Goal: Entertainment & Leisure: Consume media (video, audio)

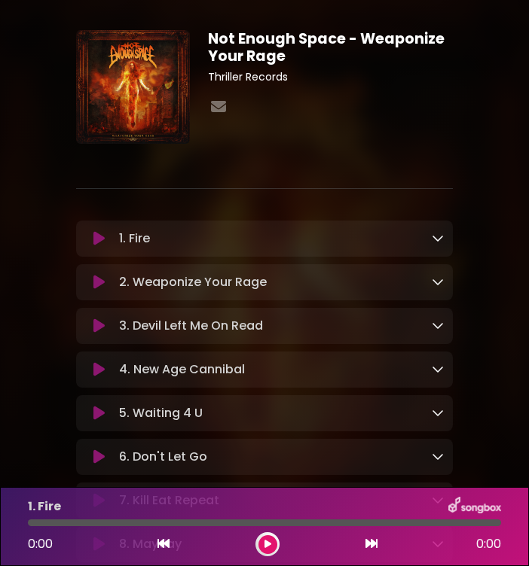
click at [95, 370] on icon at bounding box center [98, 369] width 11 height 15
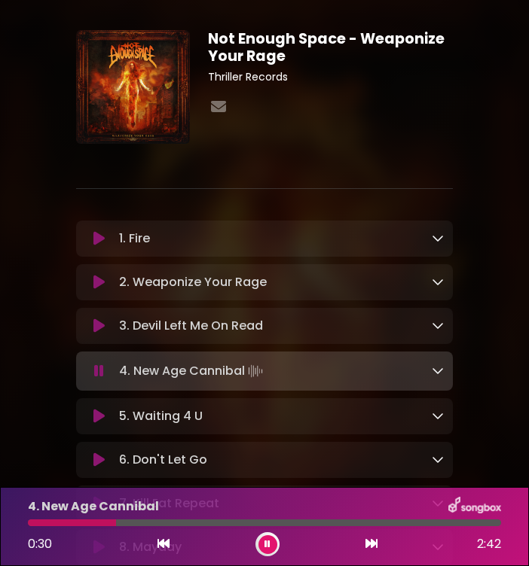
click at [46, 520] on div at bounding box center [72, 523] width 88 height 7
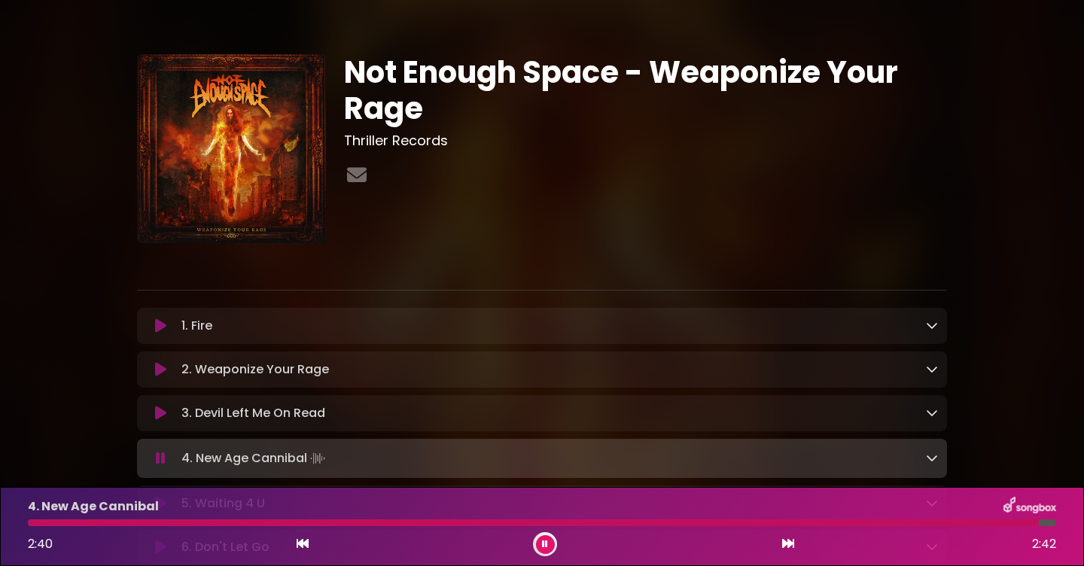
click at [53, 521] on div at bounding box center [533, 523] width 1011 height 7
click at [103, 521] on div at bounding box center [359, 523] width 662 height 7
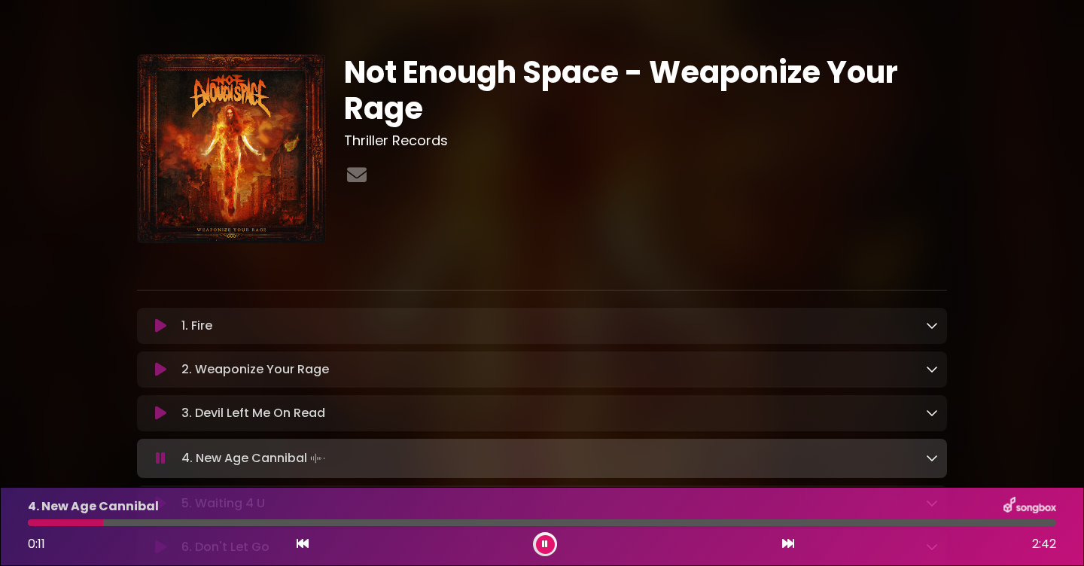
click at [103, 522] on div at bounding box center [542, 523] width 1029 height 7
click at [309, 524] on div at bounding box center [229, 523] width 402 height 7
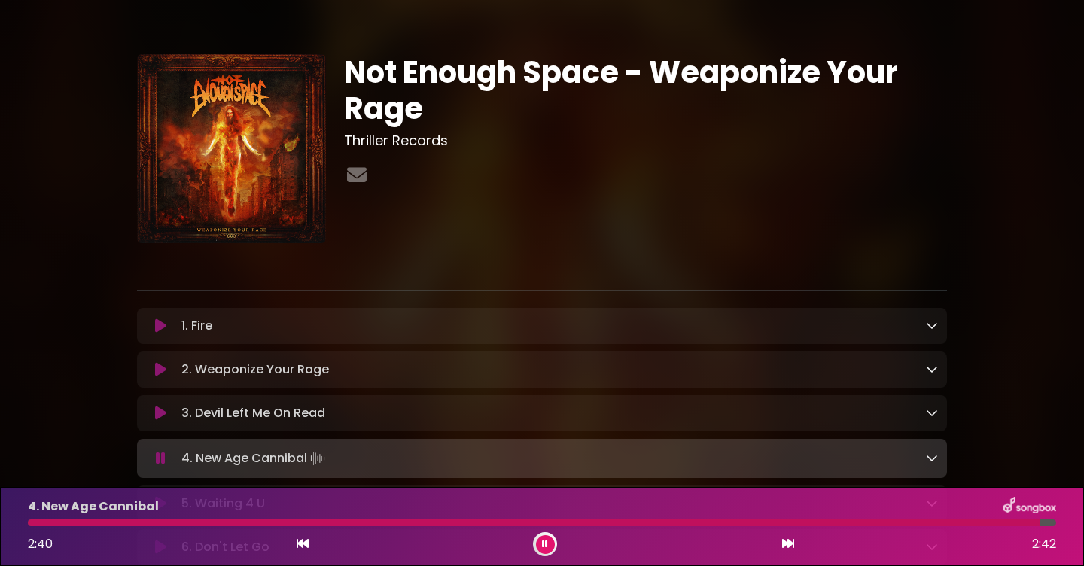
click at [549, 544] on button at bounding box center [545, 544] width 19 height 19
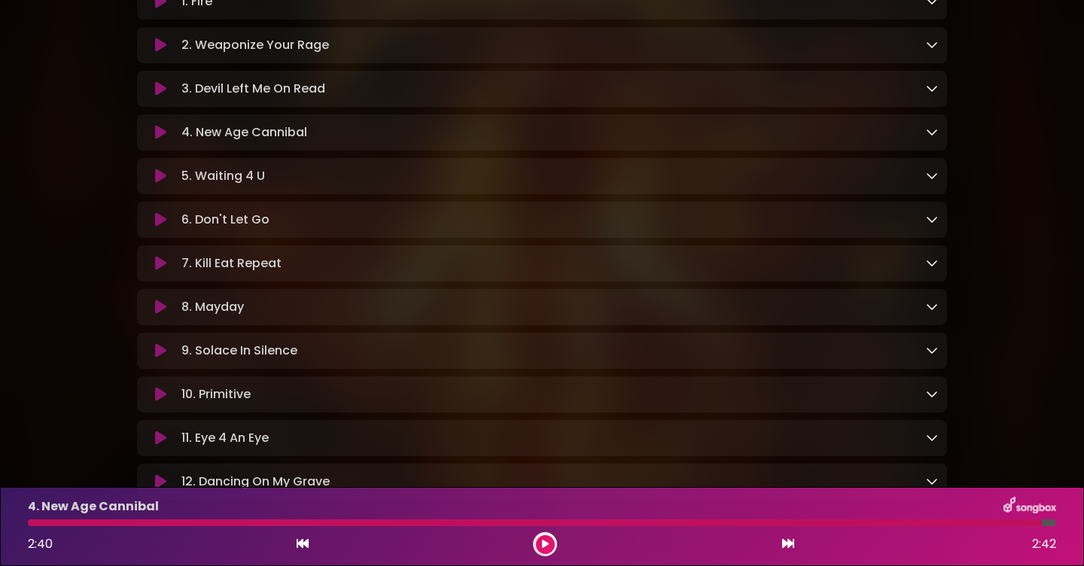
scroll to position [325, 0]
click at [152, 184] on div "5. Waiting 4 U Loading Track..." at bounding box center [542, 175] width 792 height 18
click at [157, 183] on icon at bounding box center [160, 175] width 11 height 15
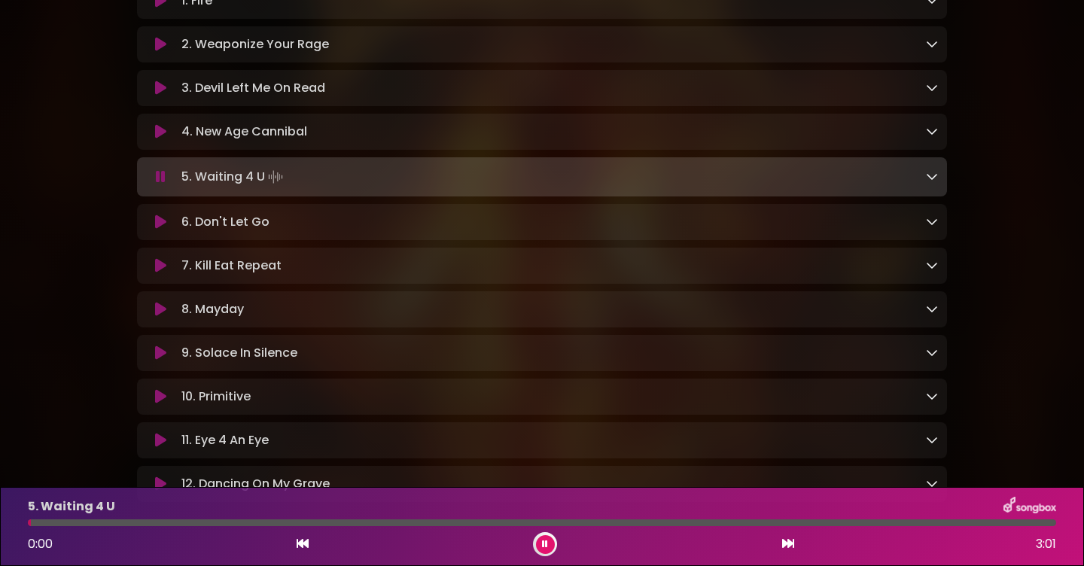
click at [930, 176] on icon at bounding box center [932, 176] width 12 height 12
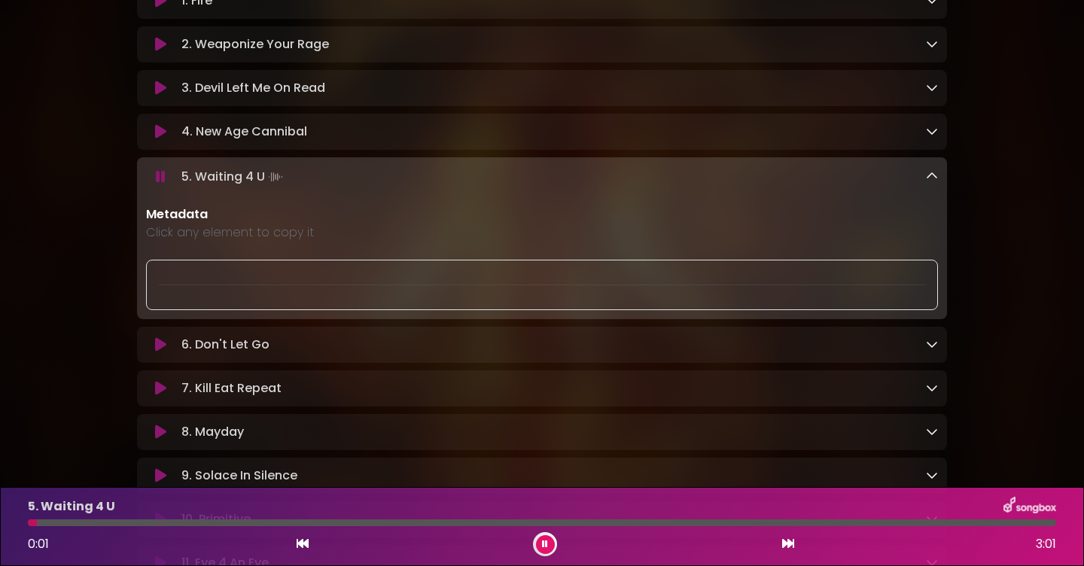
click at [931, 178] on icon at bounding box center [932, 176] width 12 height 12
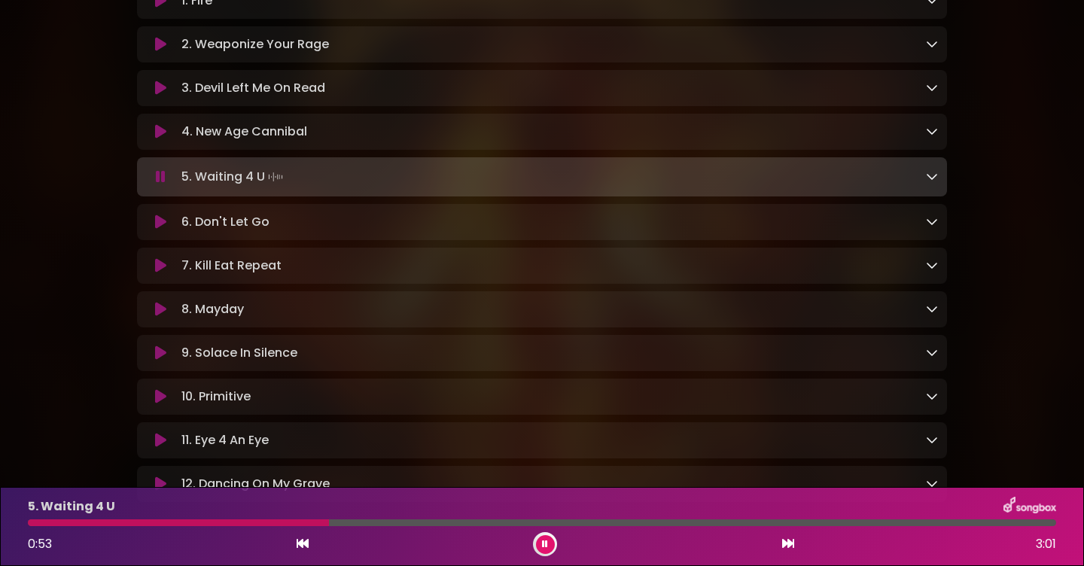
click at [90, 526] on div at bounding box center [178, 523] width 301 height 7
click at [219, 523] on div at bounding box center [232, 523] width 408 height 7
click at [259, 523] on div at bounding box center [259, 523] width 462 height 7
click at [259, 523] on div at bounding box center [260, 523] width 464 height 7
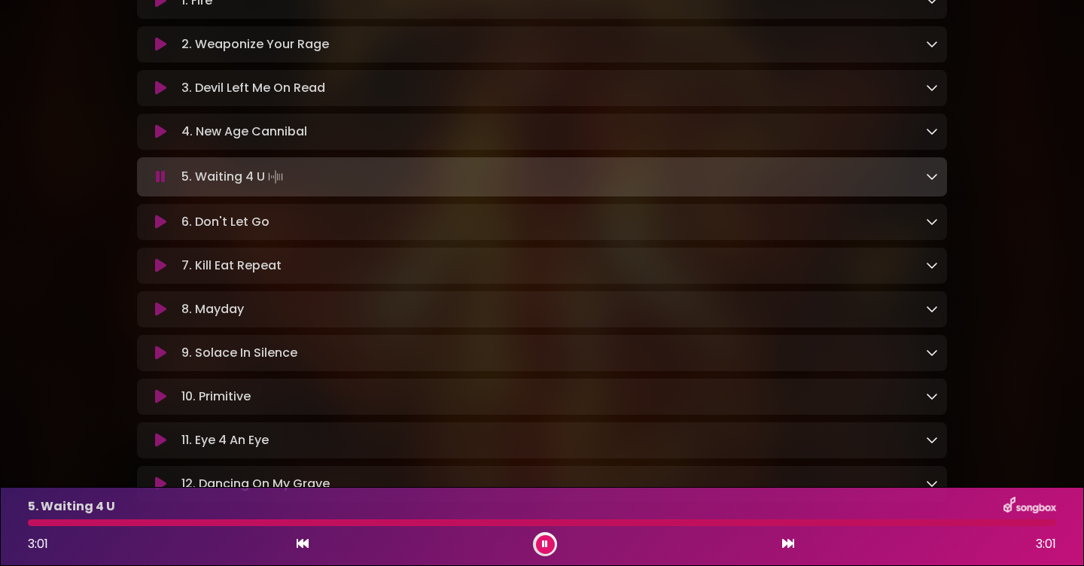
click at [544, 547] on icon at bounding box center [545, 544] width 6 height 9
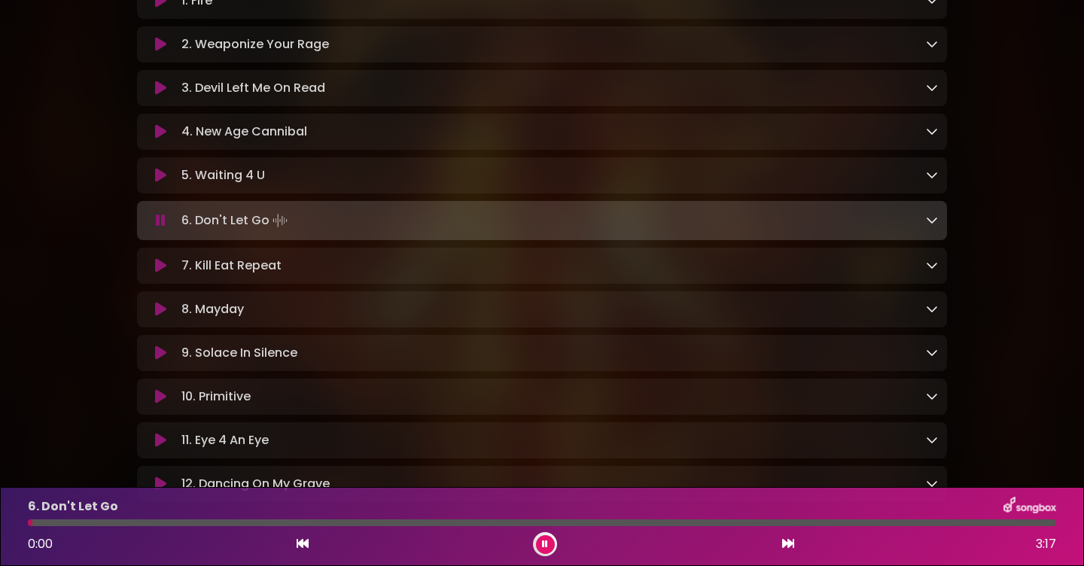
click at [544, 541] on icon at bounding box center [545, 544] width 6 height 9
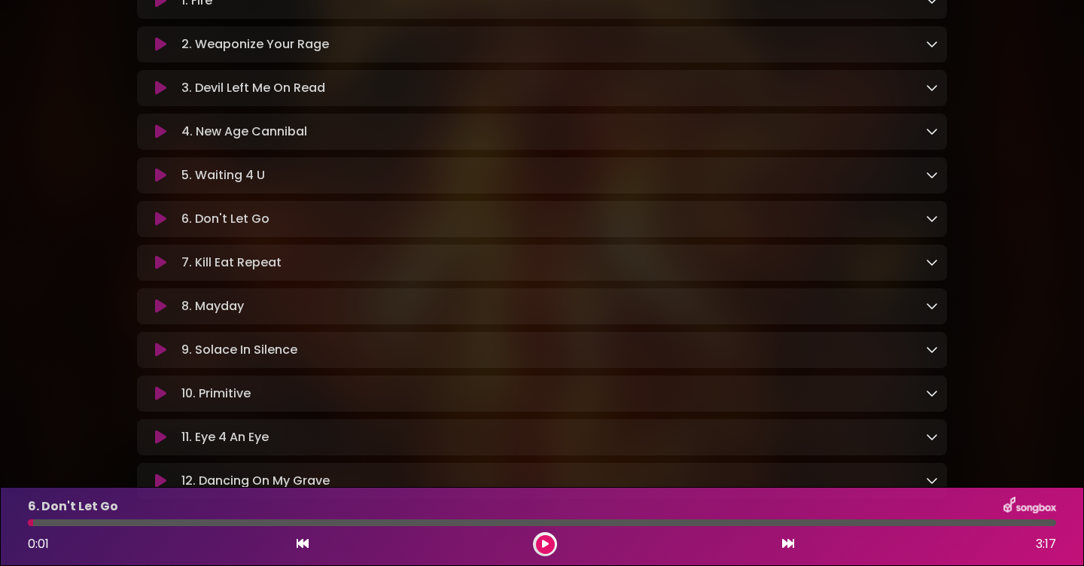
click at [301, 546] on icon at bounding box center [303, 544] width 12 height 12
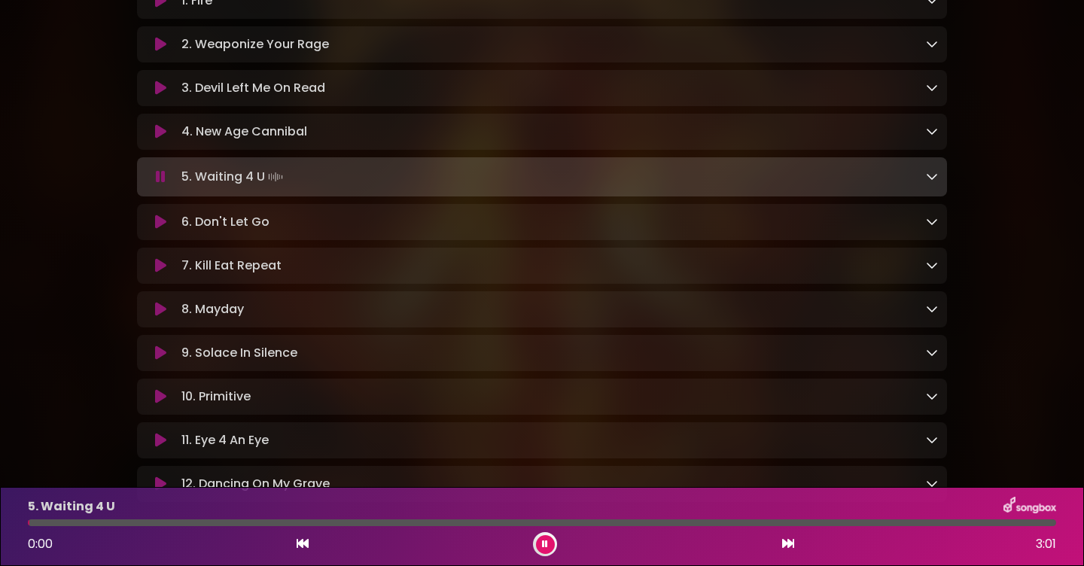
click at [792, 548] on icon at bounding box center [788, 544] width 12 height 12
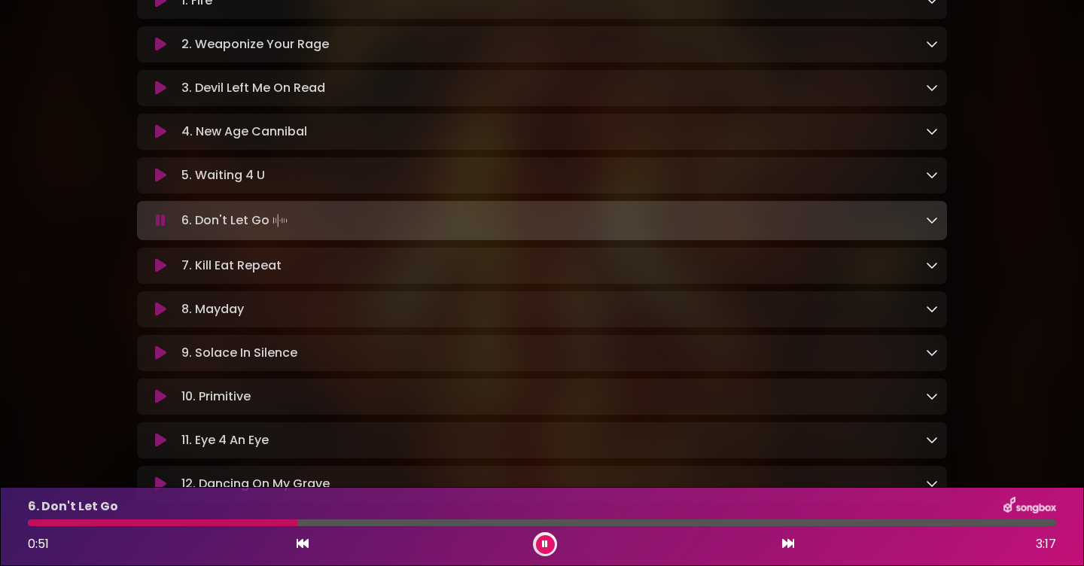
click at [156, 517] on div "6. Don't Let Go 0:51 3:17" at bounding box center [542, 526] width 1047 height 59
click at [148, 521] on div at bounding box center [163, 523] width 271 height 7
click at [255, 529] on div "6. Don't Let Go 1:28 3:17" at bounding box center [542, 526] width 1047 height 59
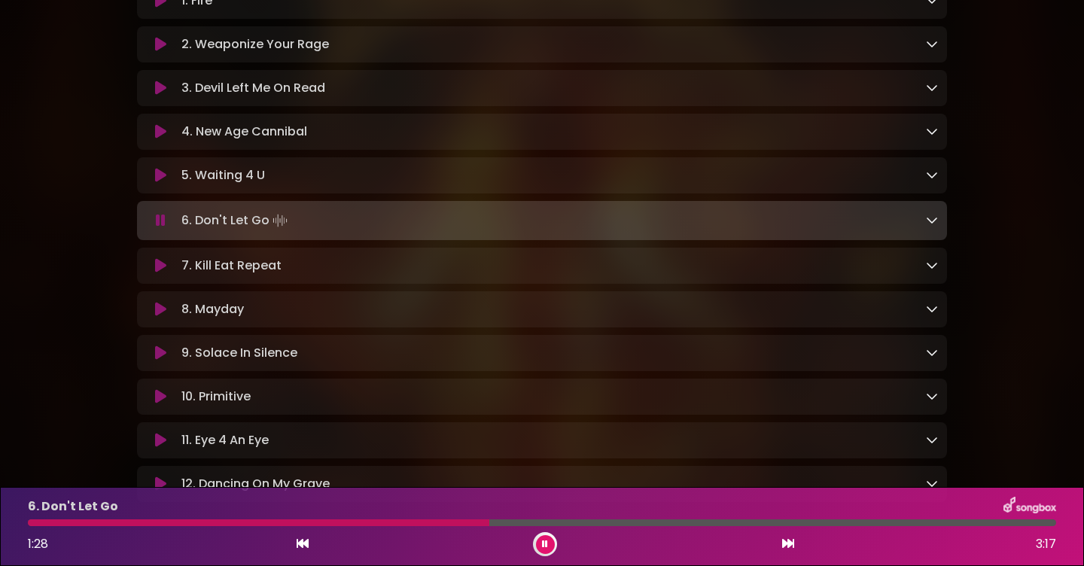
click at [255, 526] on div at bounding box center [259, 523] width 462 height 7
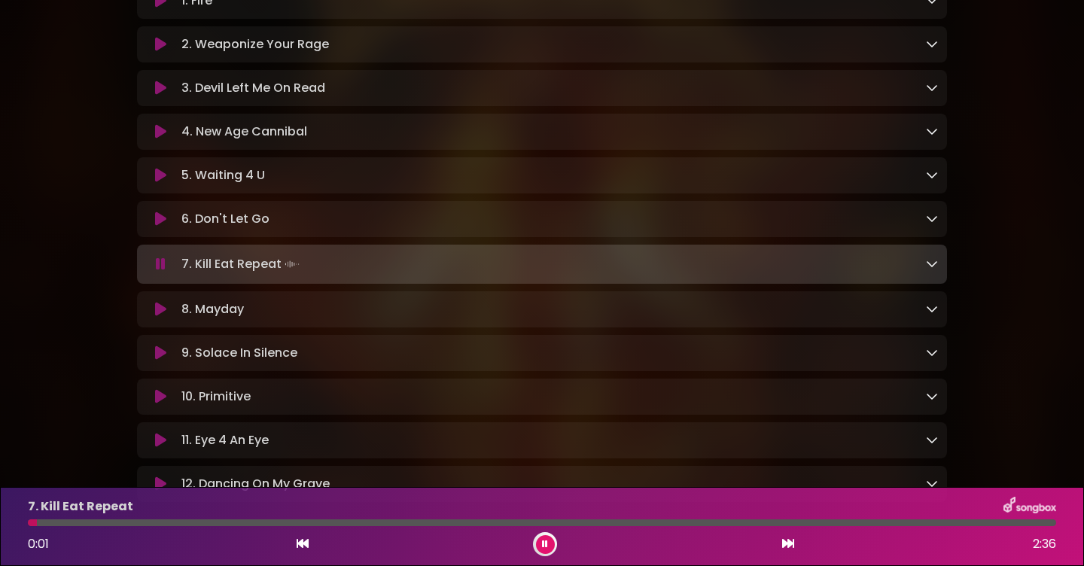
click at [544, 541] on icon at bounding box center [545, 544] width 6 height 9
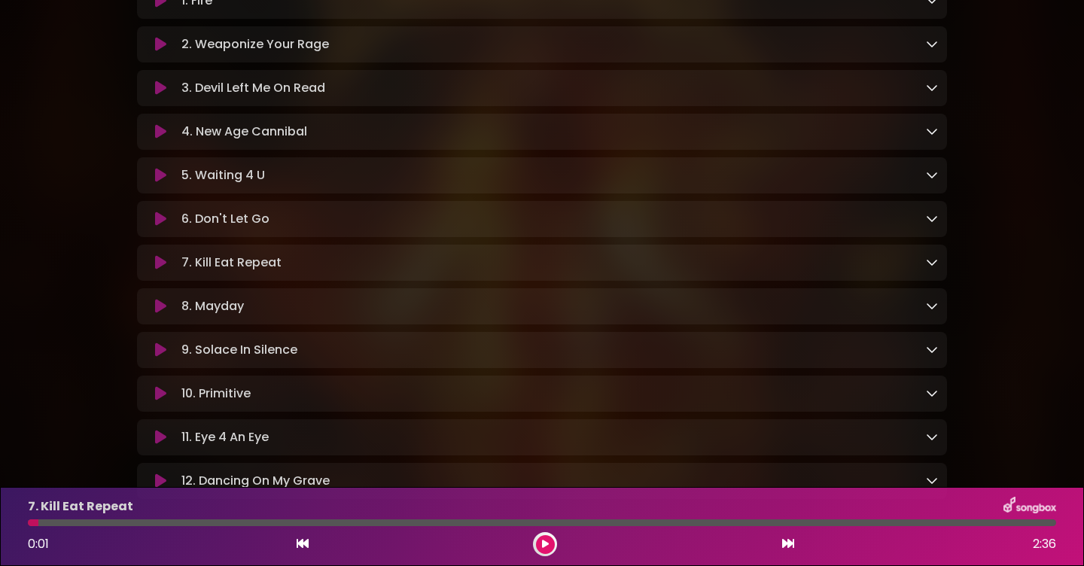
click at [166, 267] on button at bounding box center [160, 262] width 29 height 15
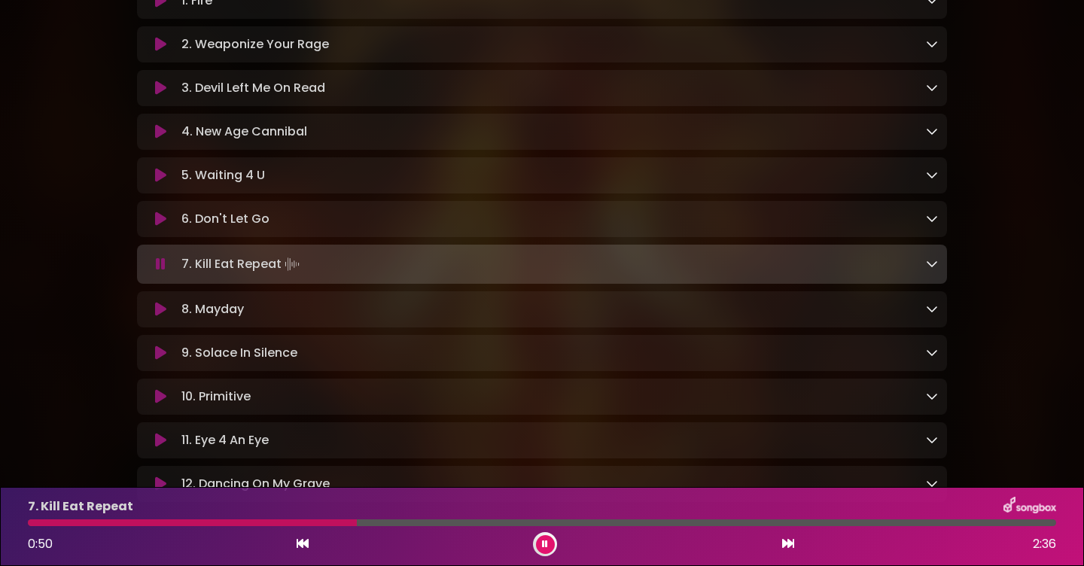
click at [93, 517] on div "7. Kill Eat Repeat 0:50 2:36" at bounding box center [542, 526] width 1047 height 59
click at [114, 527] on div "7. Kill Eat Repeat 0:50 2:36" at bounding box center [542, 526] width 1047 height 59
click at [129, 525] on div at bounding box center [199, 523] width 342 height 7
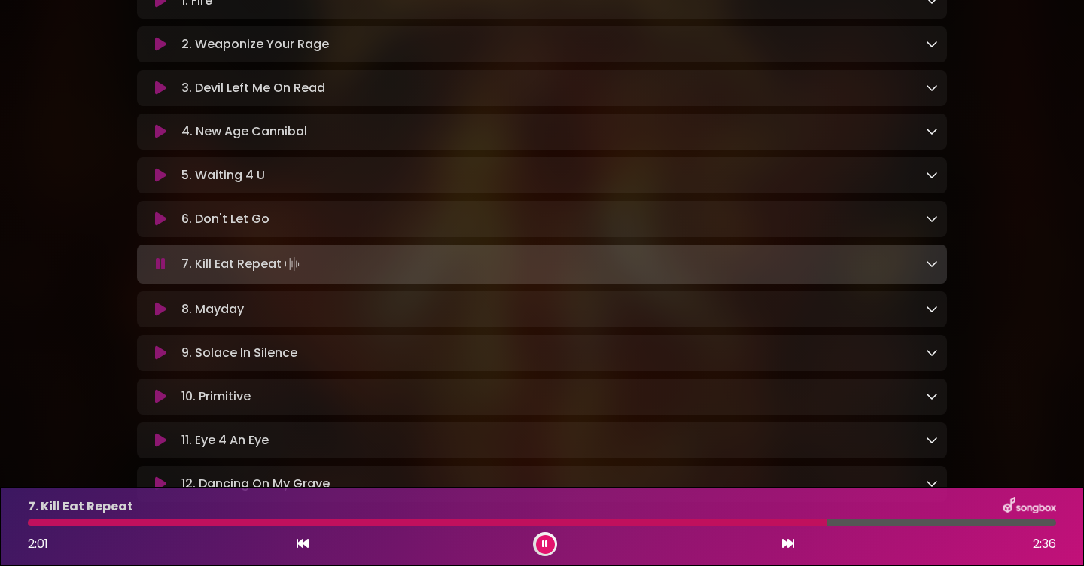
click at [639, 523] on div at bounding box center [427, 523] width 799 height 7
click at [641, 522] on div at bounding box center [542, 523] width 1029 height 7
click at [544, 544] on icon at bounding box center [545, 544] width 6 height 9
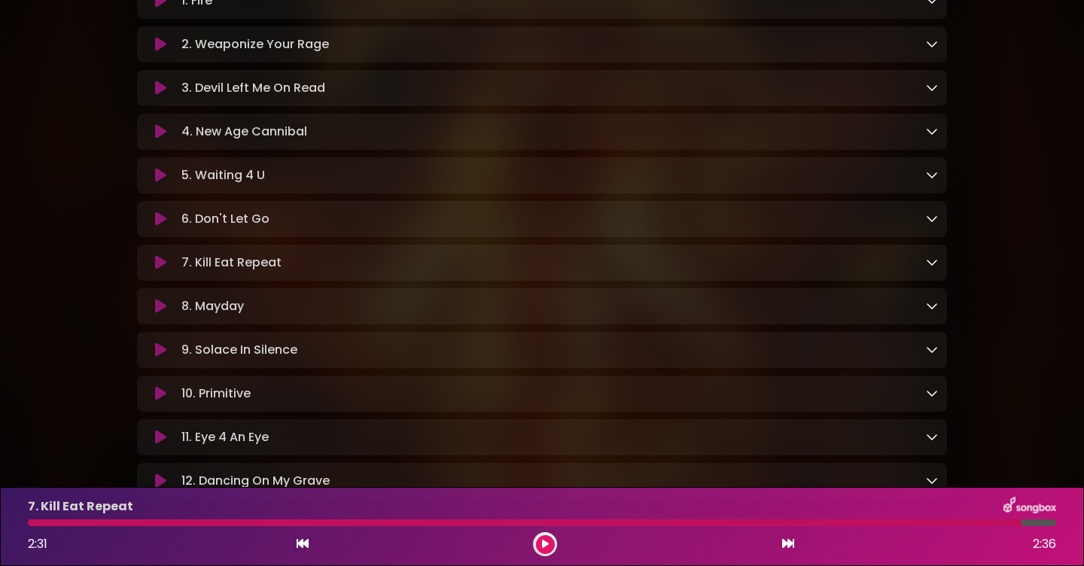
click at [160, 310] on icon at bounding box center [160, 306] width 11 height 15
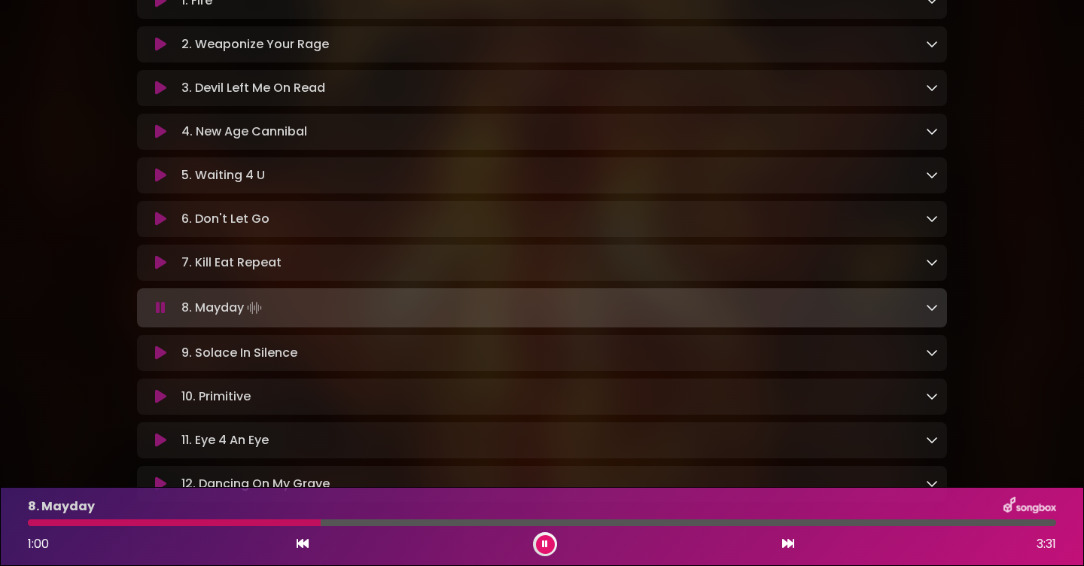
click at [107, 520] on div at bounding box center [174, 523] width 293 height 7
click at [107, 520] on div at bounding box center [175, 523] width 294 height 7
click at [200, 518] on div "8. Mayday 1:18 3:31" at bounding box center [542, 526] width 1047 height 59
click at [201, 520] on div at bounding box center [218, 523] width 380 height 7
click at [279, 523] on div at bounding box center [542, 523] width 1029 height 7
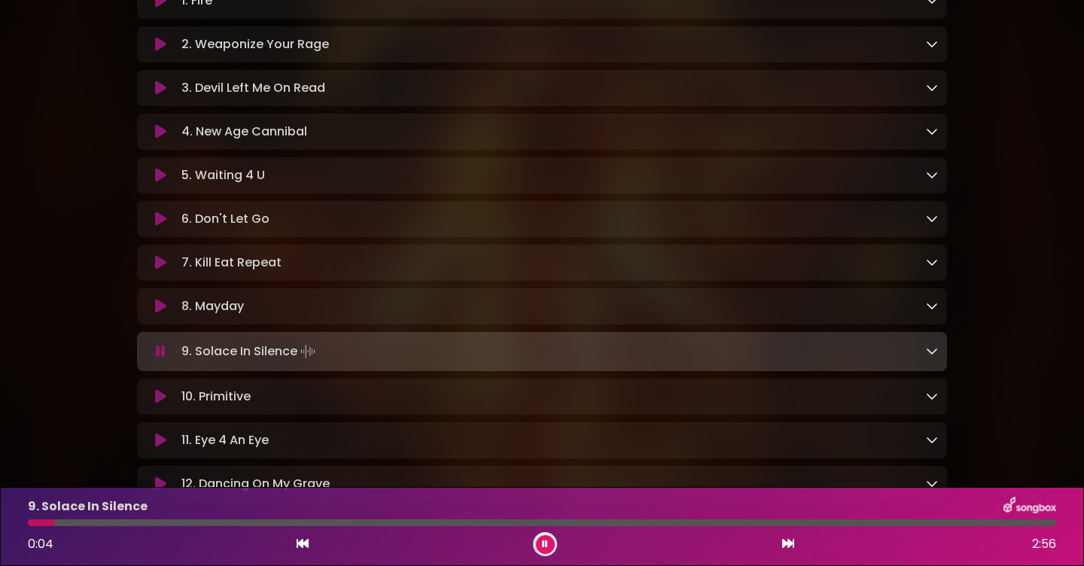
click at [547, 544] on icon at bounding box center [545, 544] width 6 height 9
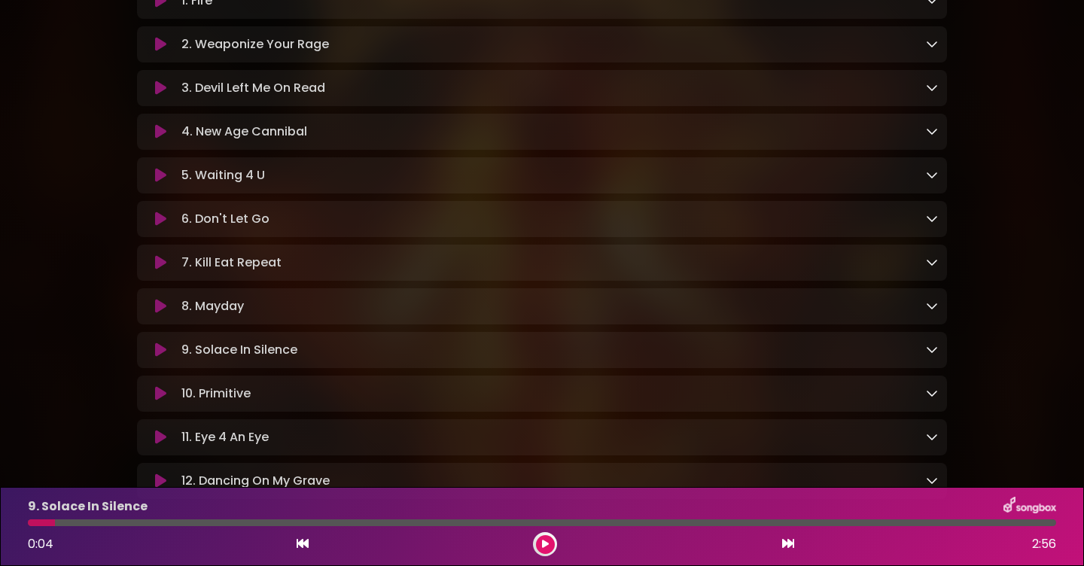
click at [160, 358] on icon at bounding box center [160, 350] width 11 height 15
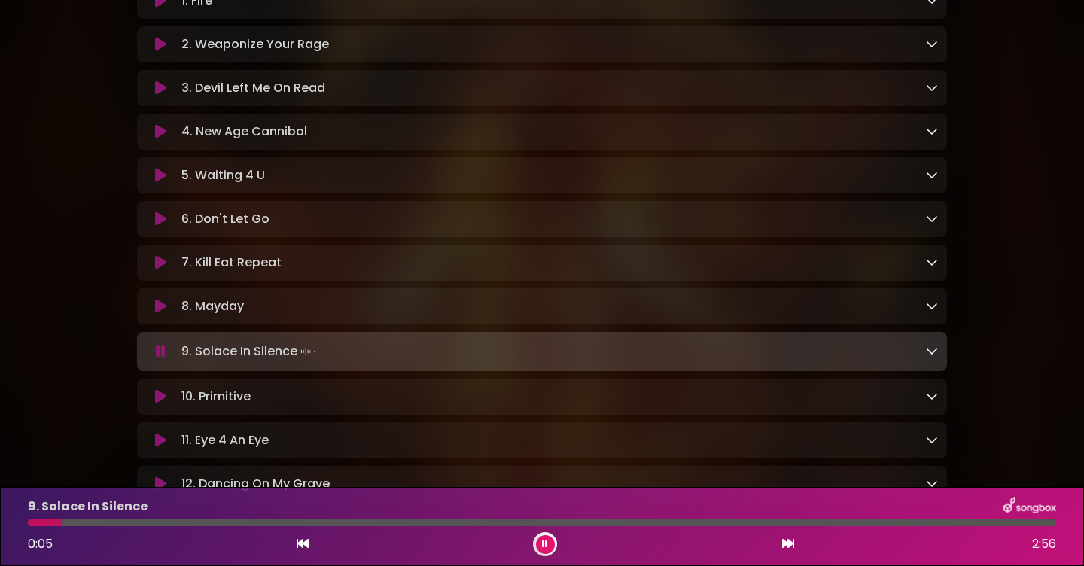
click at [30, 526] on div "9. Solace In Silence 0:05 2:56" at bounding box center [542, 526] width 1047 height 59
click at [32, 523] on div at bounding box center [47, 523] width 38 height 7
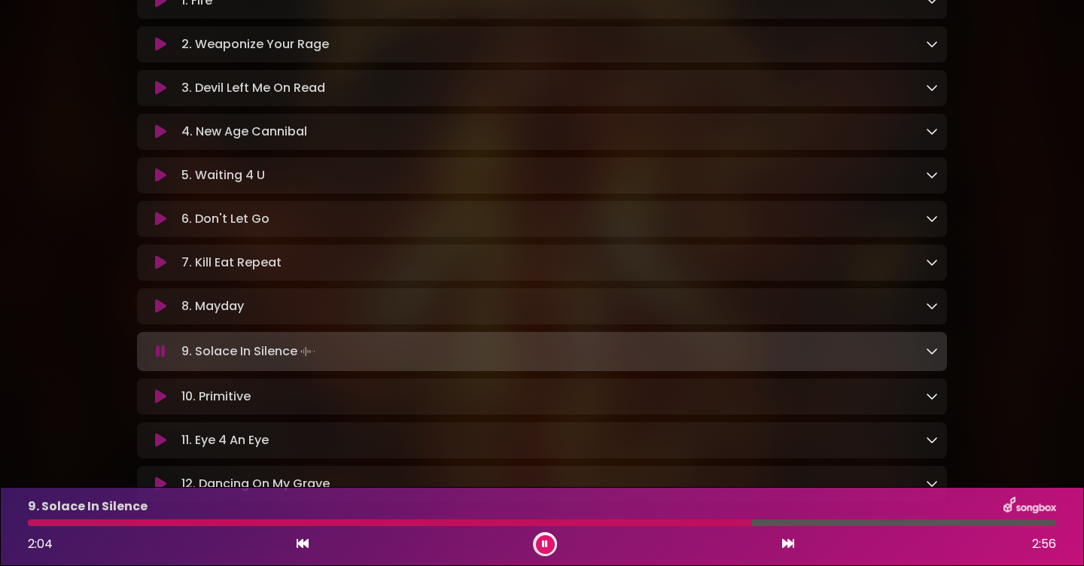
click at [504, 526] on div at bounding box center [390, 523] width 724 height 7
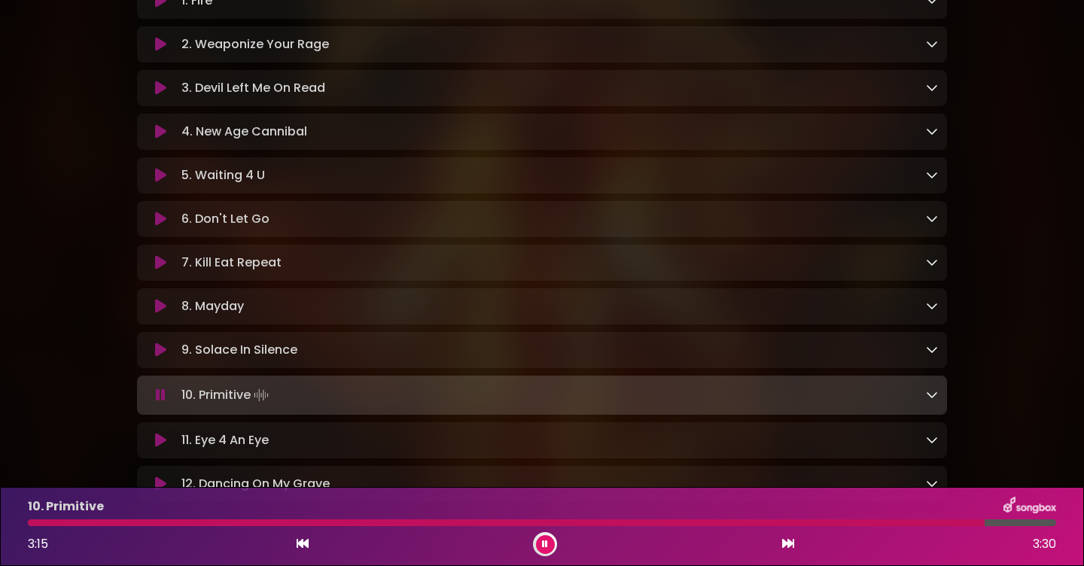
scroll to position [444, 0]
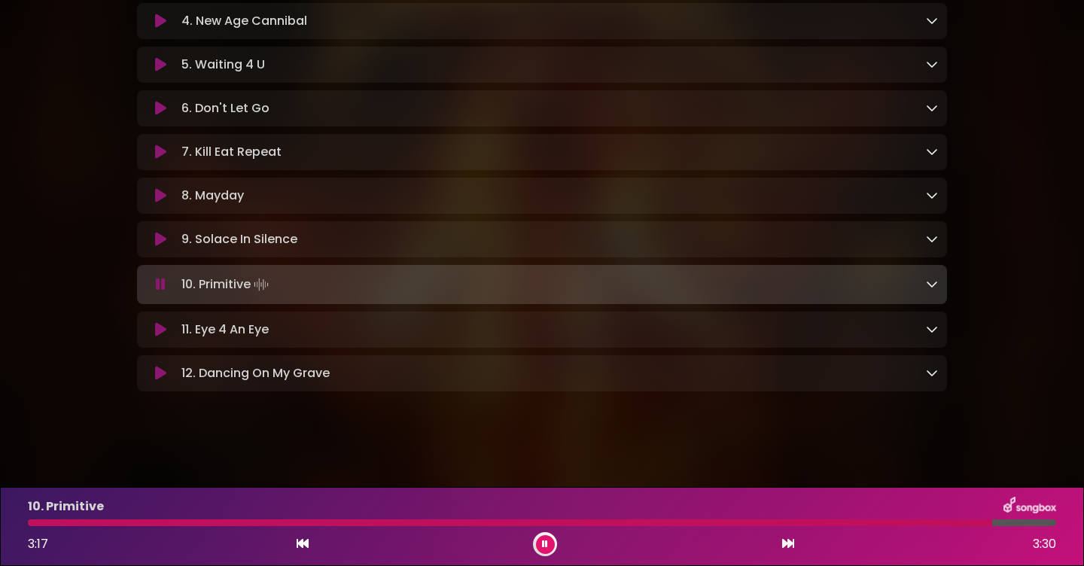
click at [159, 328] on icon at bounding box center [160, 329] width 11 height 15
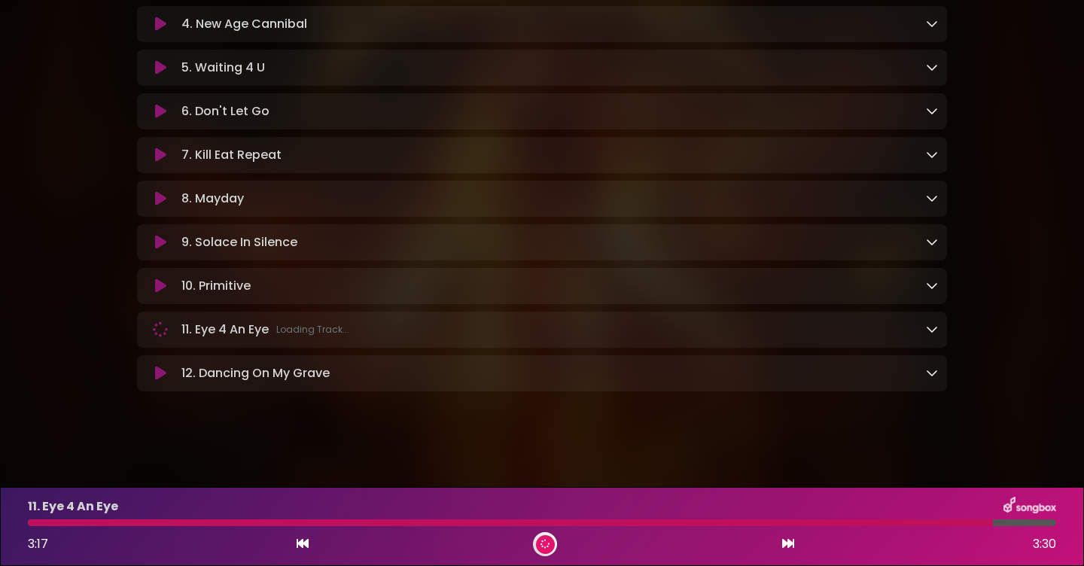
scroll to position [442, 0]
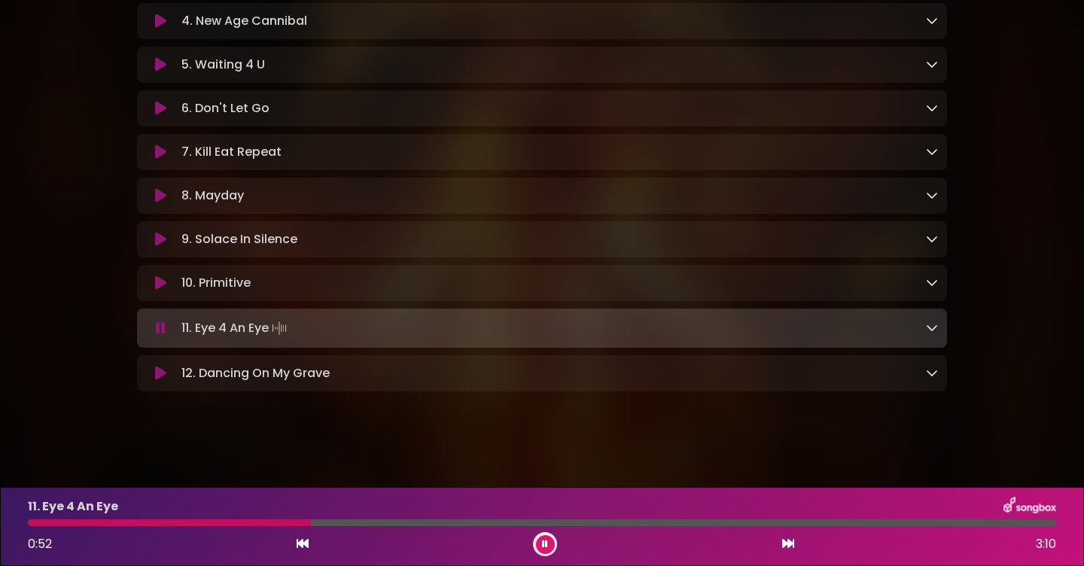
click at [114, 521] on div at bounding box center [169, 523] width 283 height 7
click at [248, 525] on div at bounding box center [273, 523] width 490 height 7
click at [293, 521] on div at bounding box center [188, 523] width 320 height 7
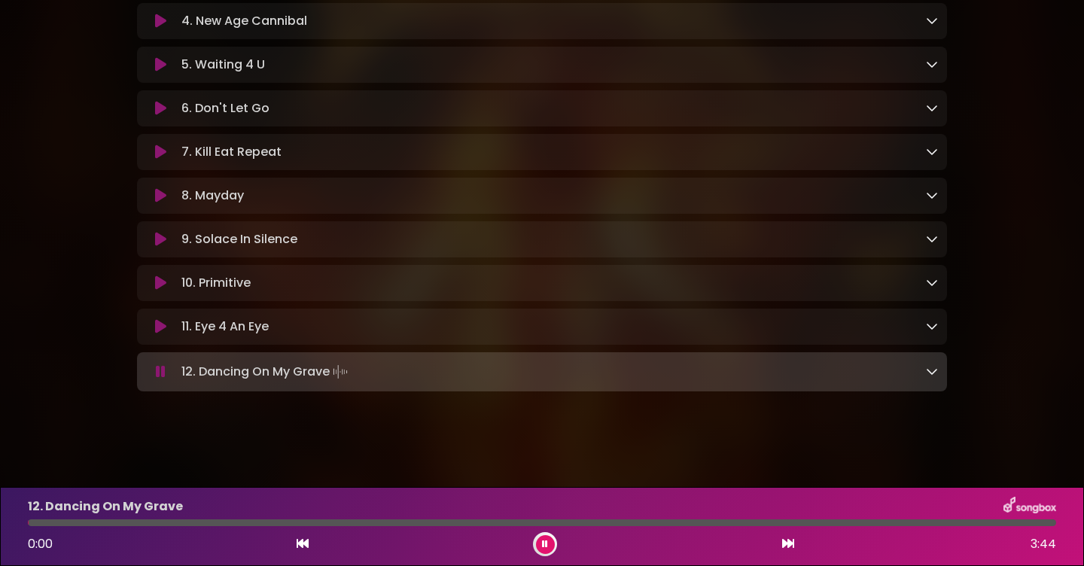
click at [550, 542] on button at bounding box center [545, 544] width 19 height 19
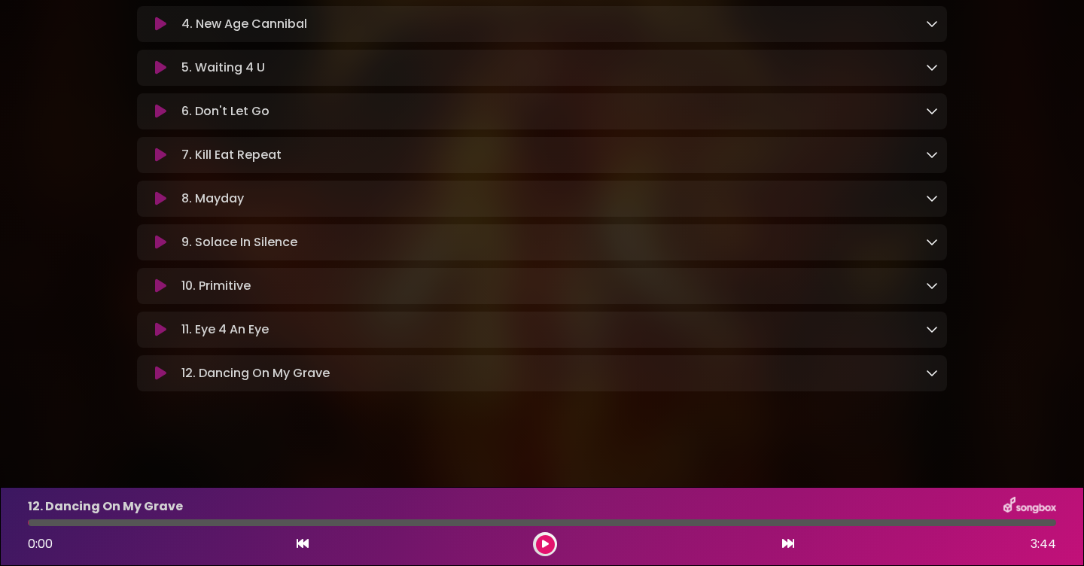
click at [157, 376] on icon at bounding box center [160, 373] width 11 height 15
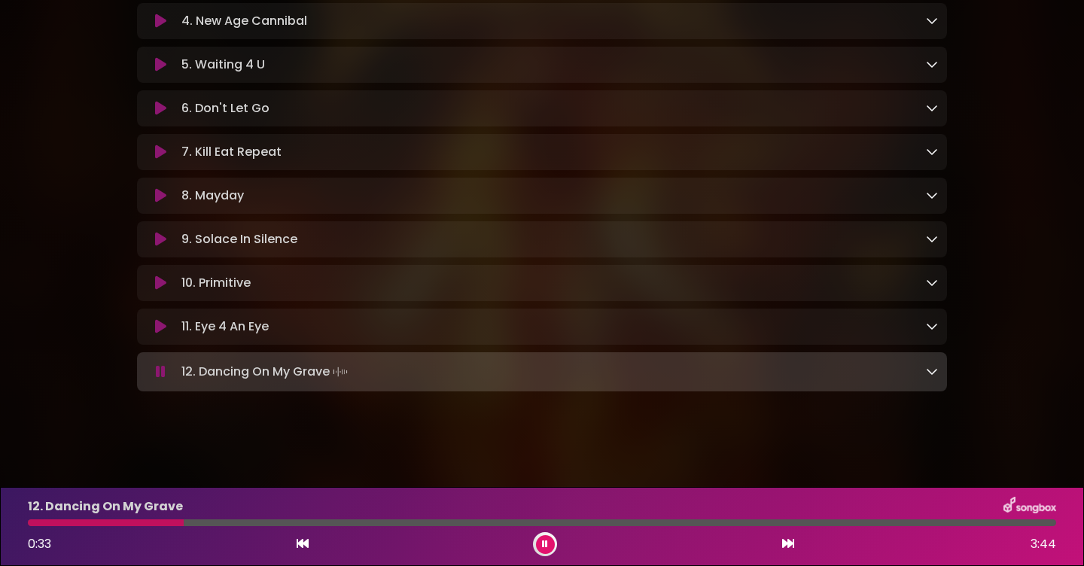
click at [100, 520] on div at bounding box center [106, 523] width 156 height 7
click at [100, 520] on div at bounding box center [106, 523] width 157 height 7
